Goal: Transaction & Acquisition: Purchase product/service

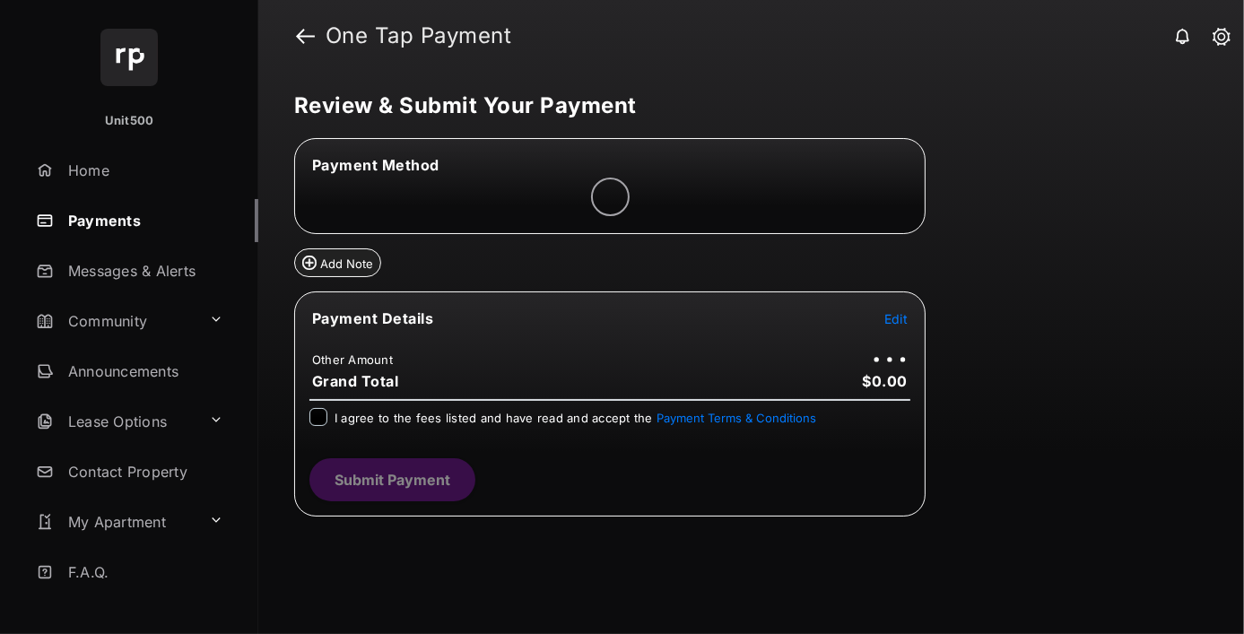
click at [896, 316] on span "Edit" at bounding box center [895, 318] width 23 height 15
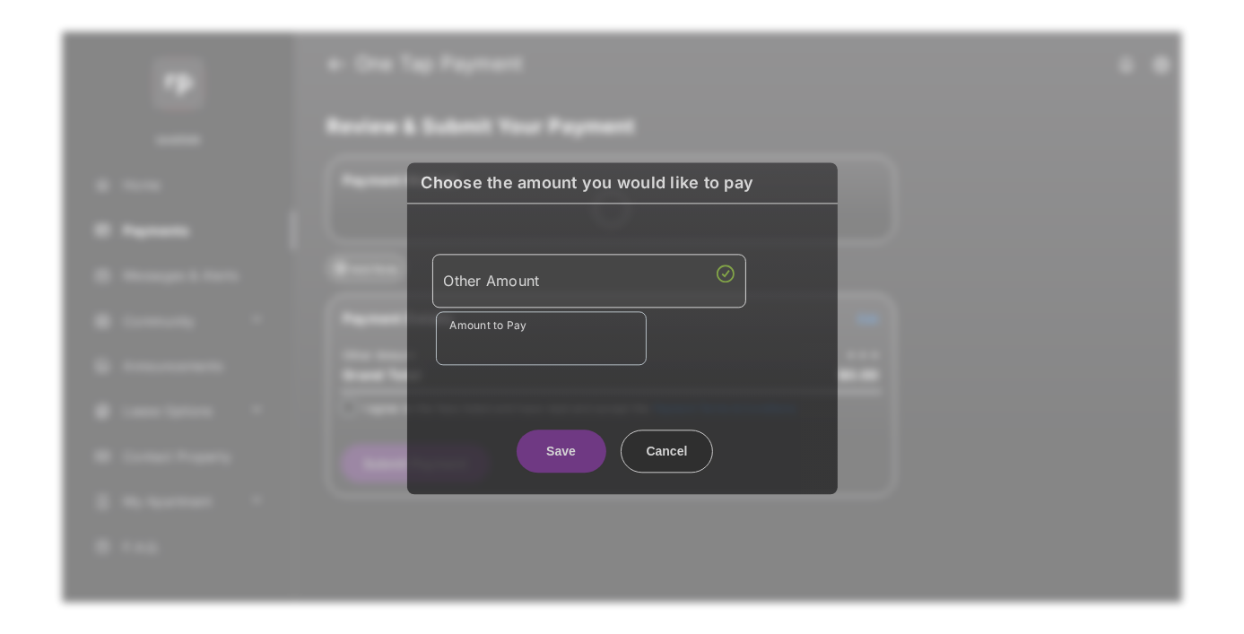
click at [588, 276] on div "Other Amount" at bounding box center [589, 280] width 291 height 30
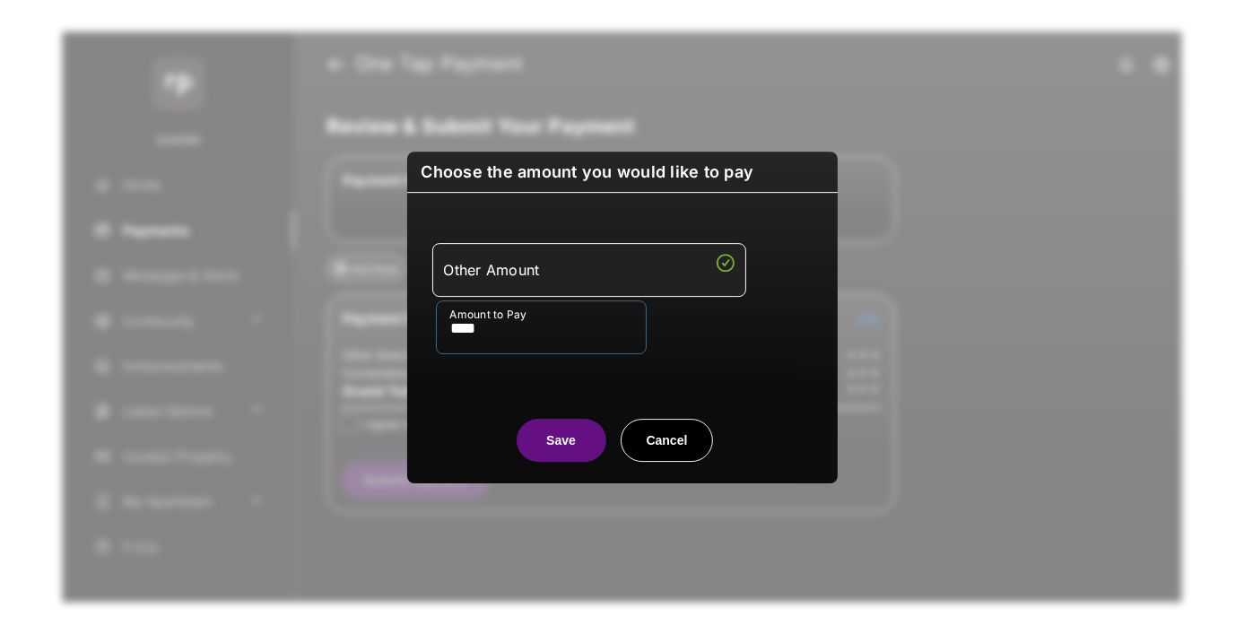
type input "****"
click at [560, 439] on button "Save" at bounding box center [562, 440] width 90 height 43
